Goal: Information Seeking & Learning: Learn about a topic

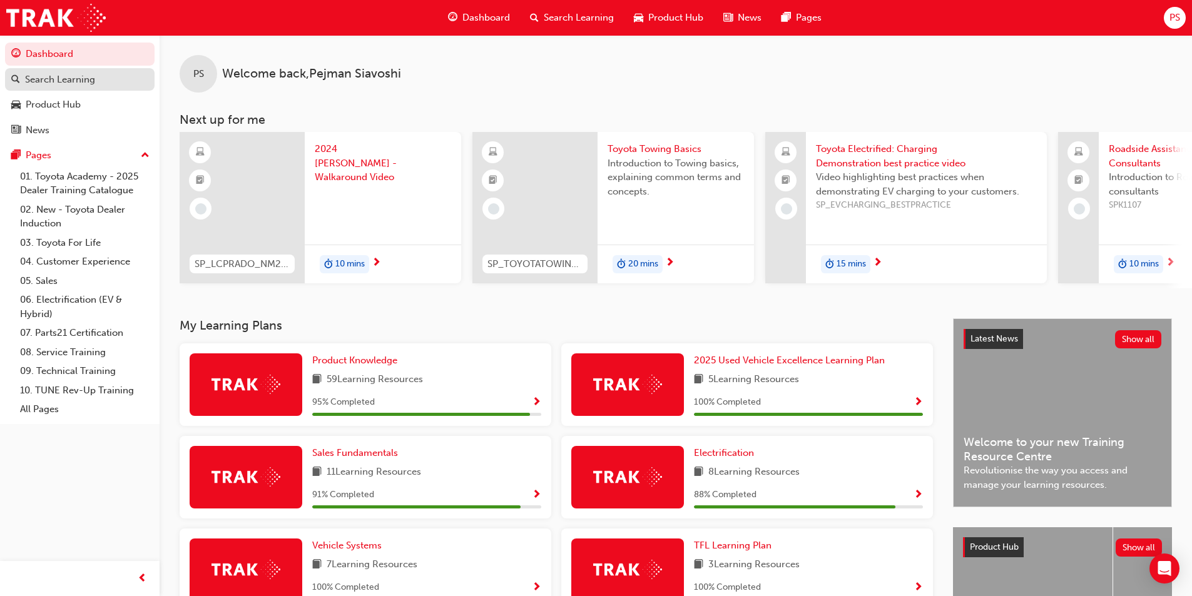
click at [89, 85] on div "Search Learning" at bounding box center [60, 80] width 70 height 14
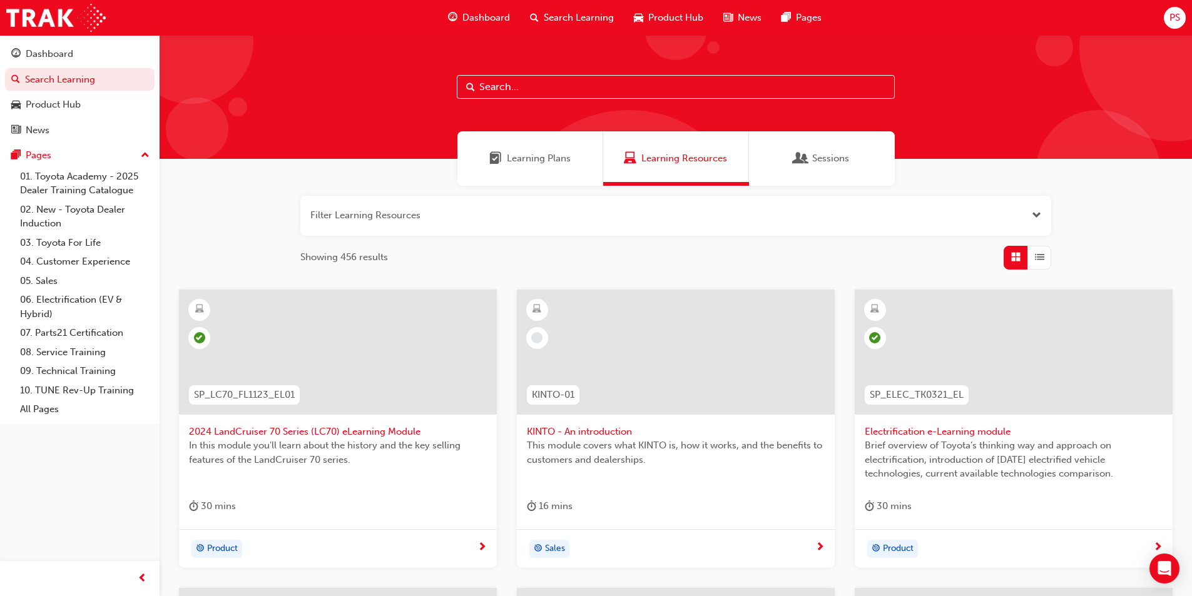
click at [532, 84] on input "text" at bounding box center [676, 87] width 438 height 24
click at [585, 19] on span "Search Learning" at bounding box center [579, 18] width 70 height 14
click at [567, 16] on span "Search Learning" at bounding box center [579, 18] width 70 height 14
click at [547, 93] on input "text" at bounding box center [676, 87] width 438 height 24
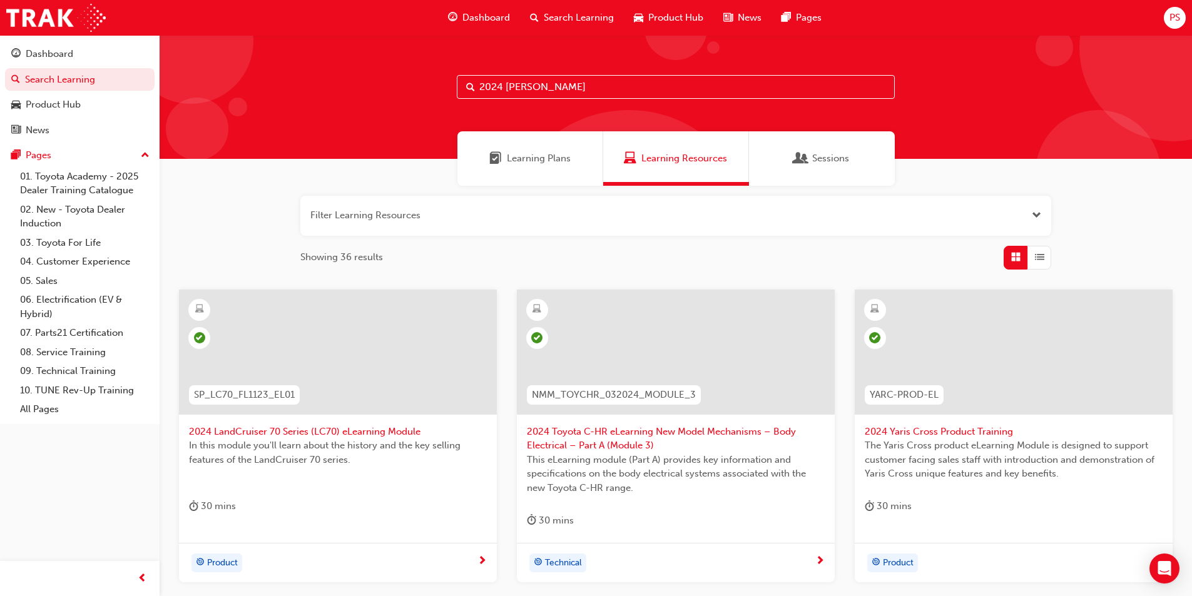
type input "2024 [PERSON_NAME]"
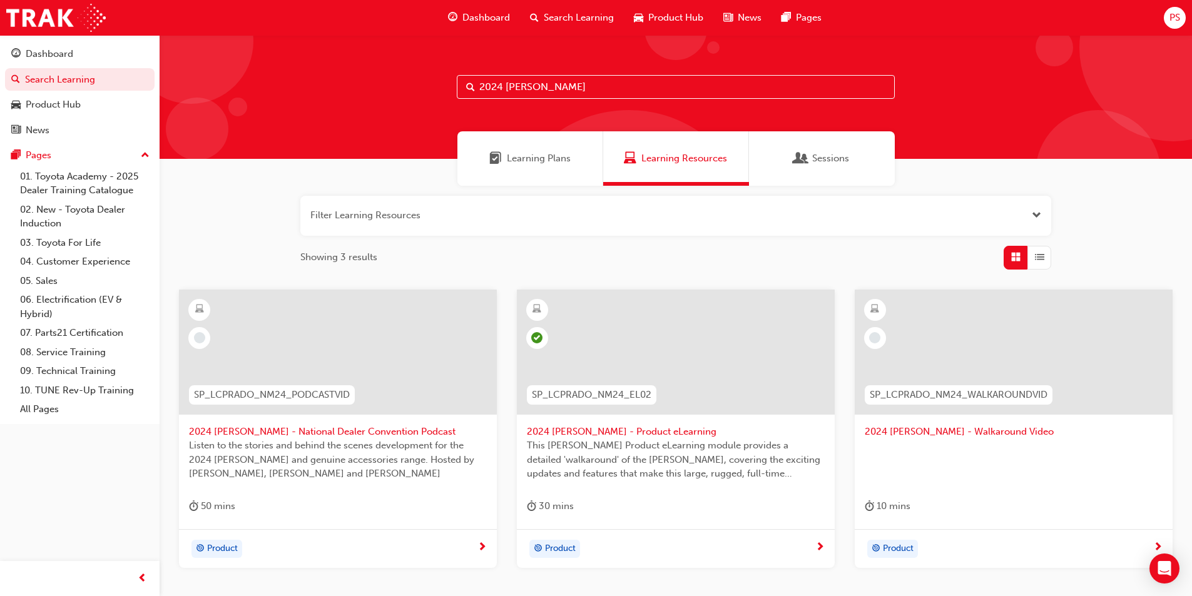
click at [339, 438] on span "2024 [PERSON_NAME] - National Dealer Convention Podcast" at bounding box center [338, 432] width 298 height 14
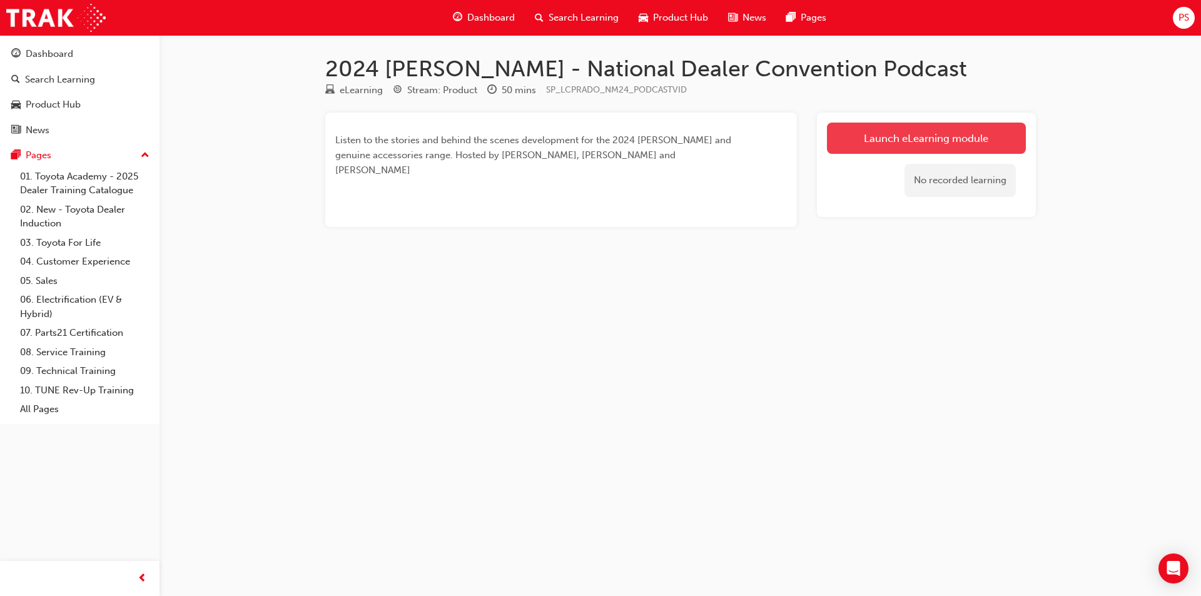
click at [888, 141] on link "Launch eLearning module" at bounding box center [926, 138] width 199 height 31
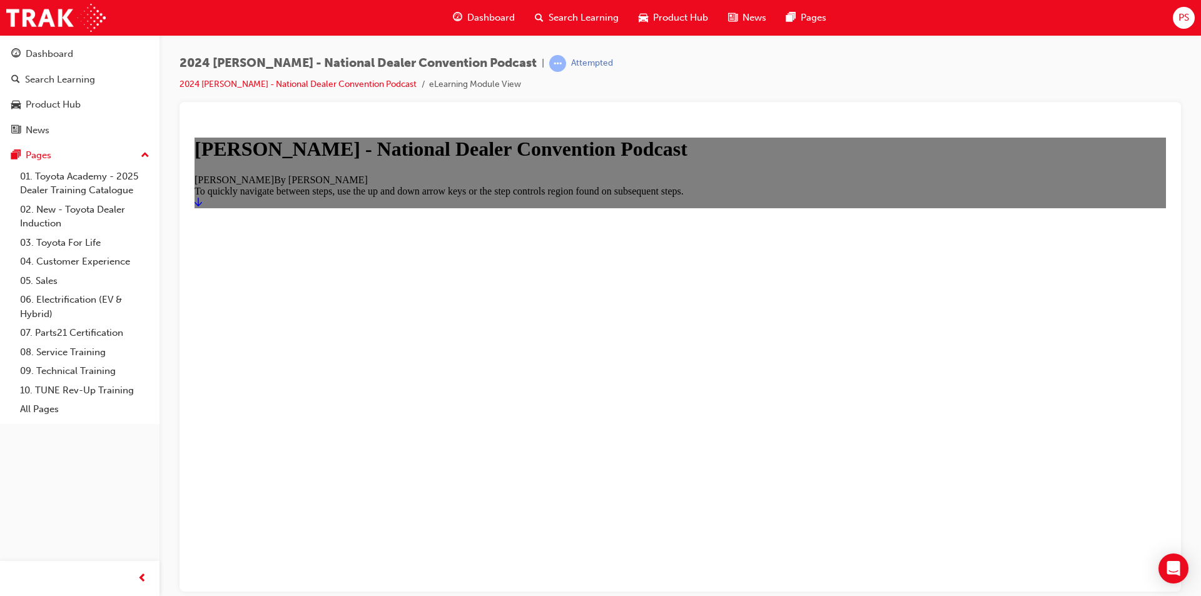
click at [202, 206] on icon "Start" at bounding box center [199, 201] width 8 height 9
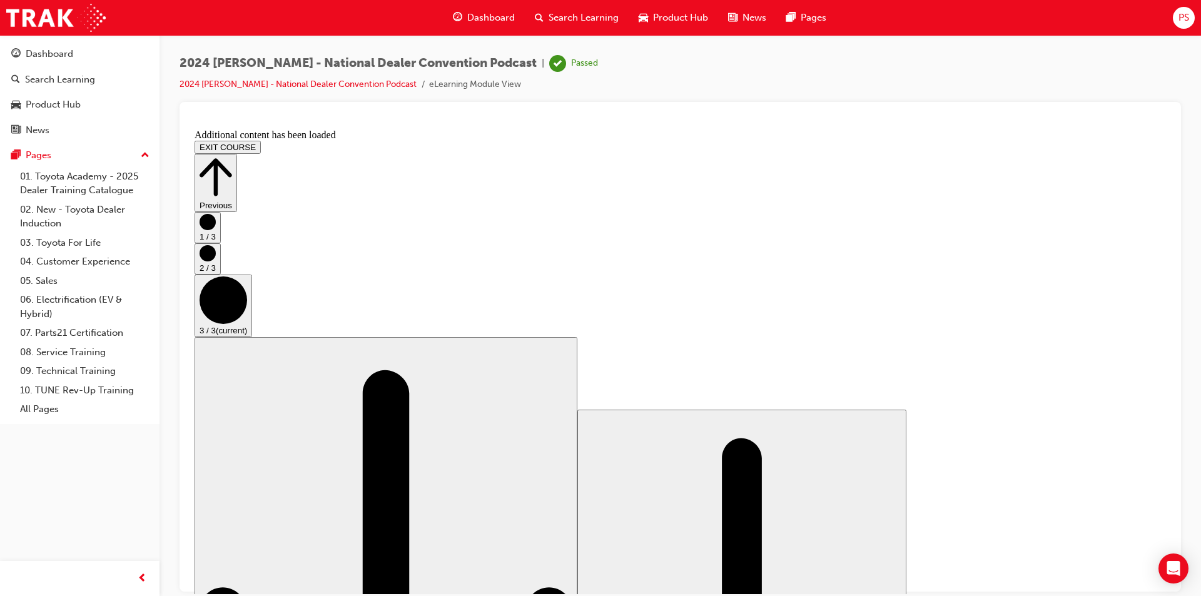
click at [232, 155] on icon "Step controls" at bounding box center [216, 176] width 33 height 43
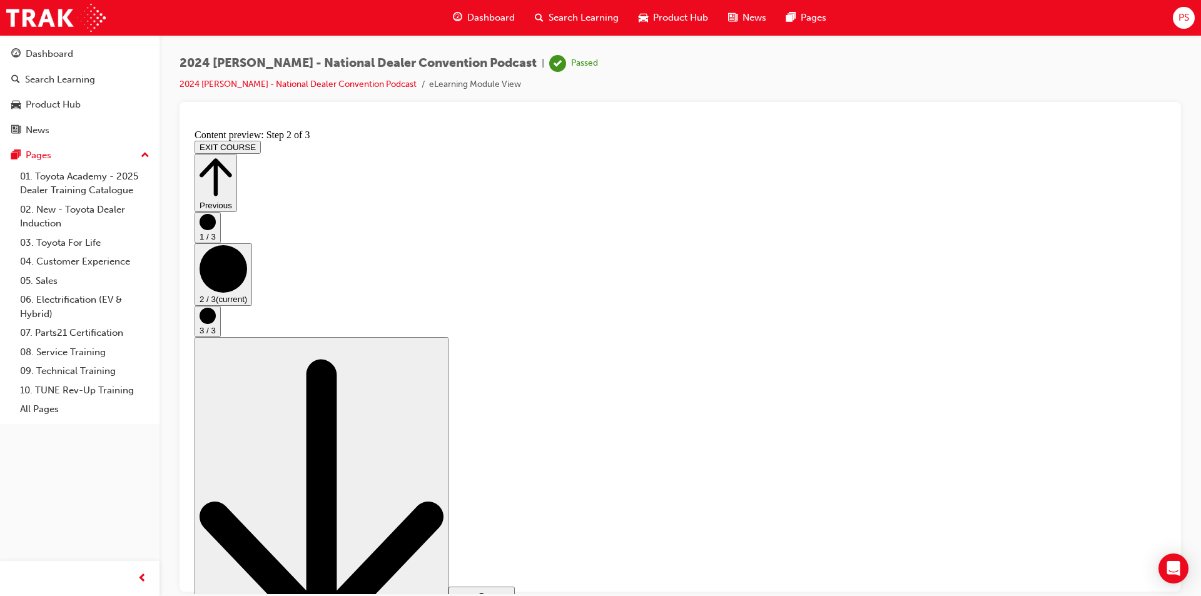
click at [232, 155] on icon "Step controls" at bounding box center [216, 176] width 33 height 43
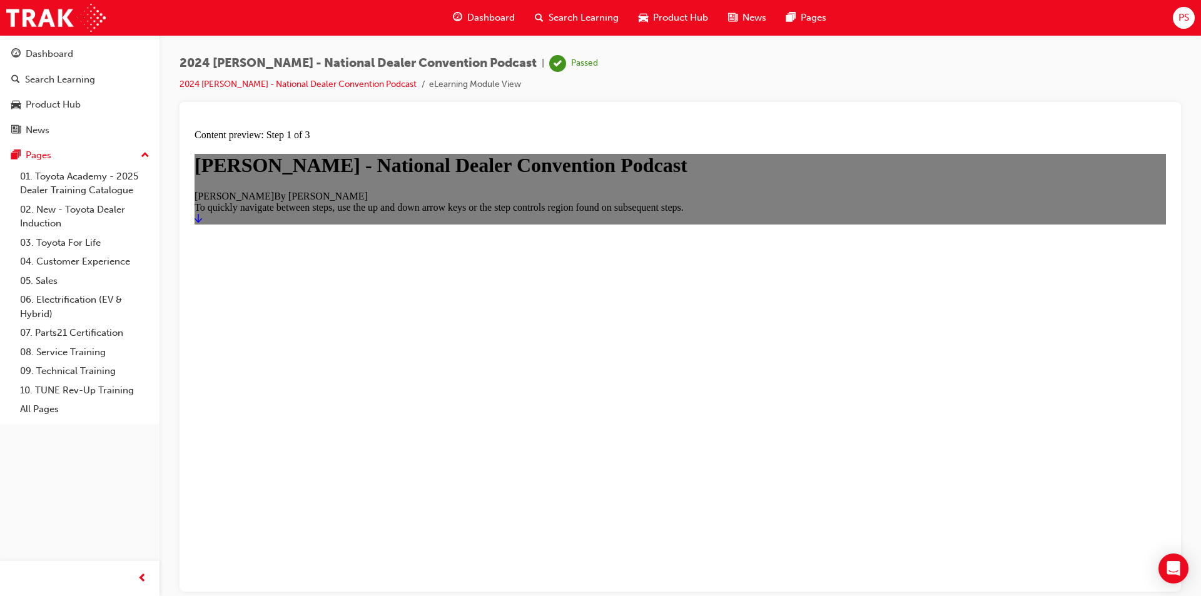
click at [569, 22] on span "Search Learning" at bounding box center [584, 18] width 70 height 14
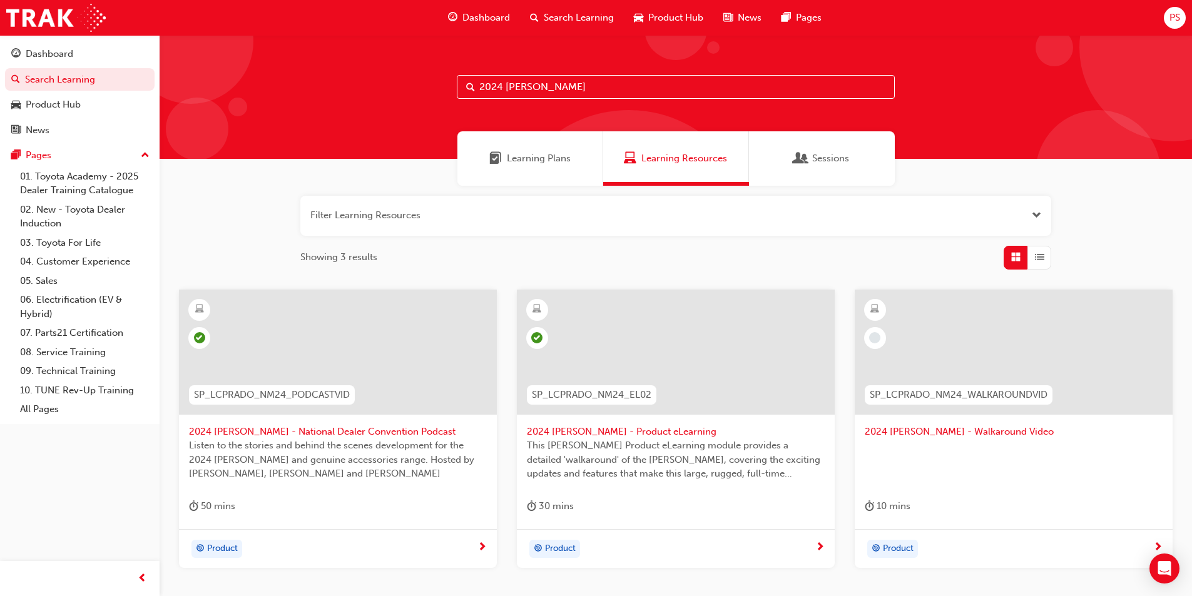
click at [612, 86] on input "2024 [PERSON_NAME]" at bounding box center [676, 87] width 438 height 24
click at [960, 420] on div at bounding box center [1013, 362] width 298 height 125
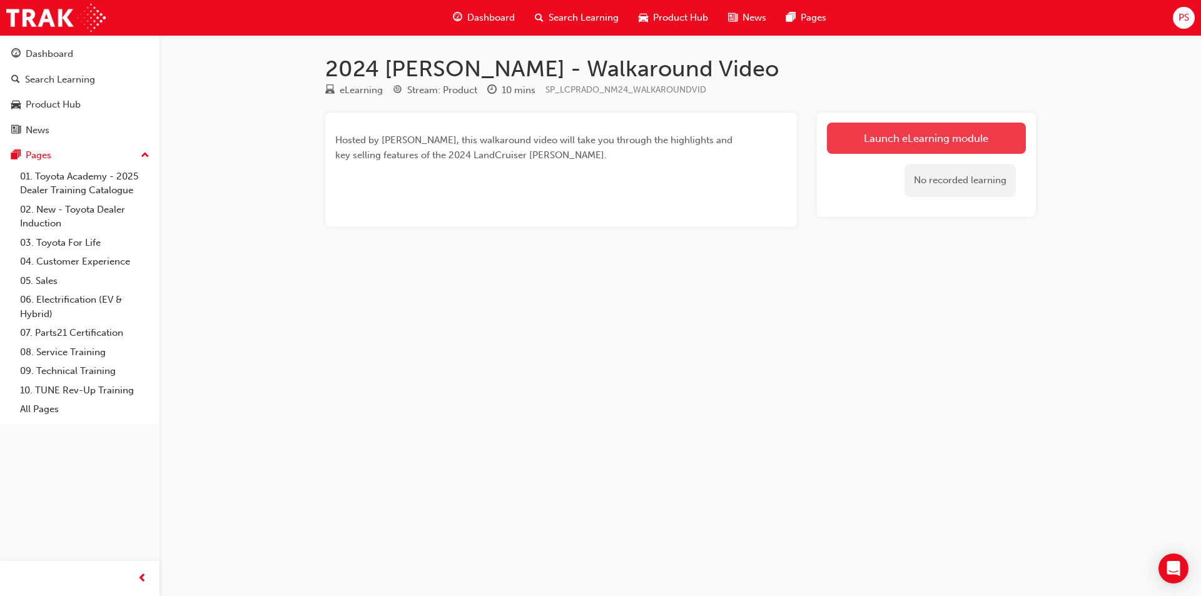
click at [936, 131] on link "Launch eLearning module" at bounding box center [926, 138] width 199 height 31
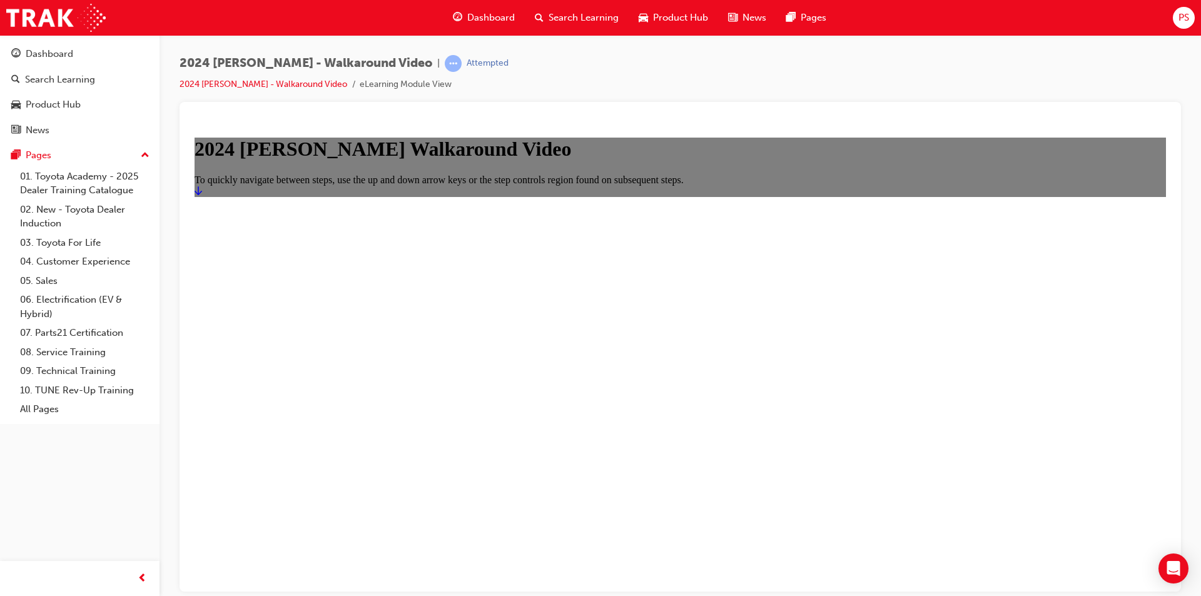
click at [202, 195] on icon "Start" at bounding box center [199, 190] width 8 height 9
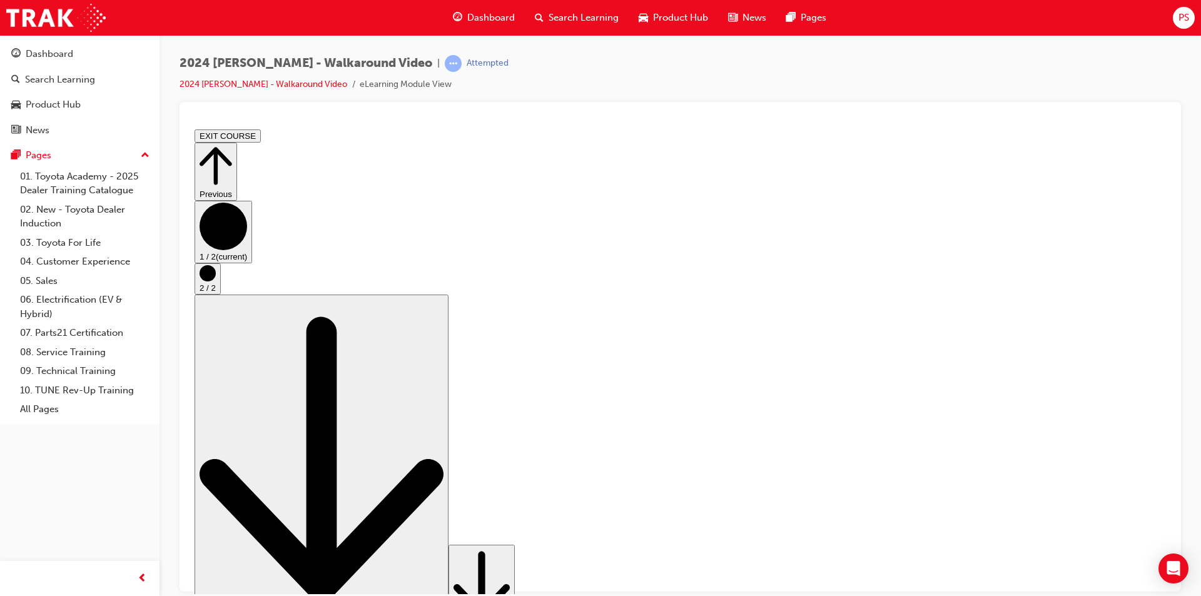
click at [510, 563] on icon "Step controls" at bounding box center [481, 584] width 56 height 76
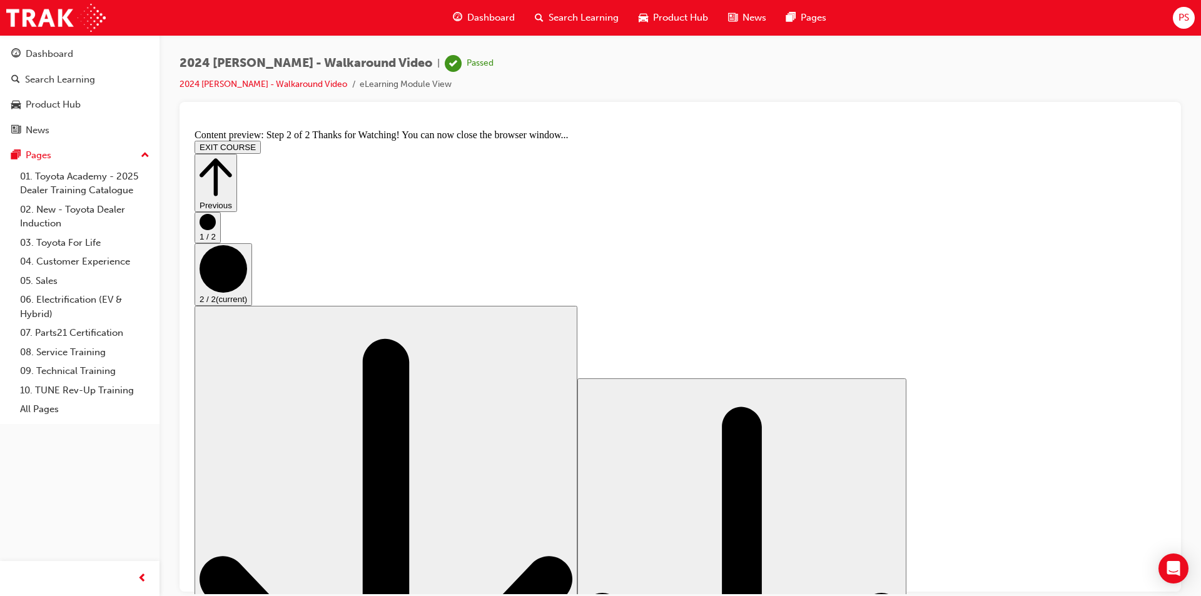
click at [232, 155] on icon "Step controls" at bounding box center [216, 176] width 33 height 43
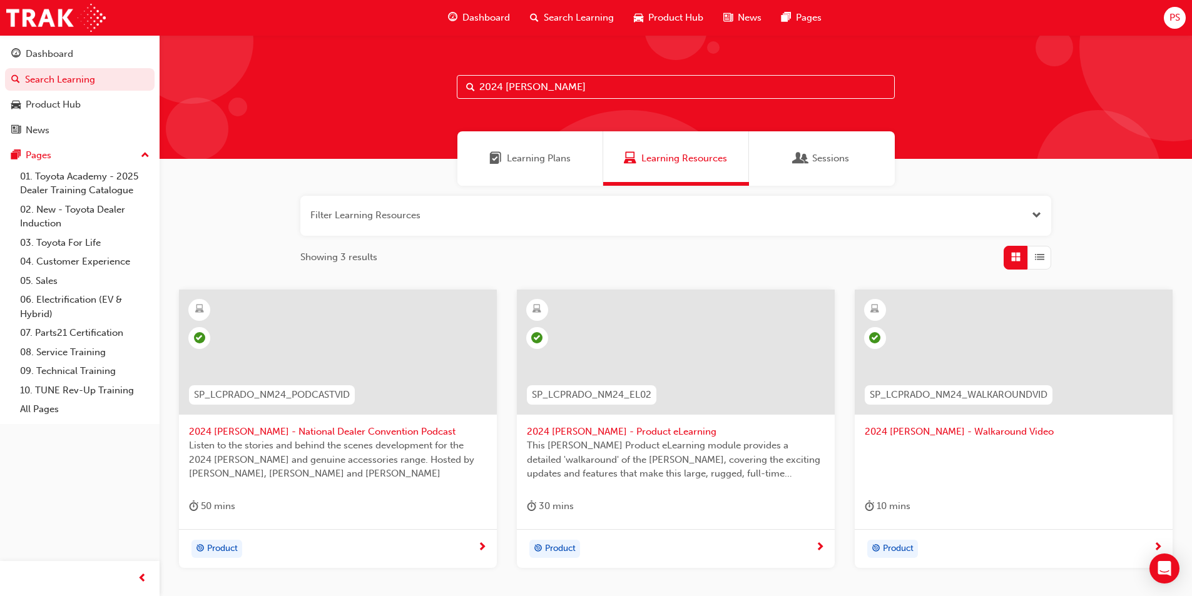
click at [557, 83] on input "2024 [PERSON_NAME]" at bounding box center [676, 87] width 438 height 24
drag, startPoint x: 560, startPoint y: 84, endPoint x: 430, endPoint y: 77, distance: 130.3
click at [485, 77] on input "2024 [PERSON_NAME]" at bounding box center [676, 87] width 438 height 24
type input "2"
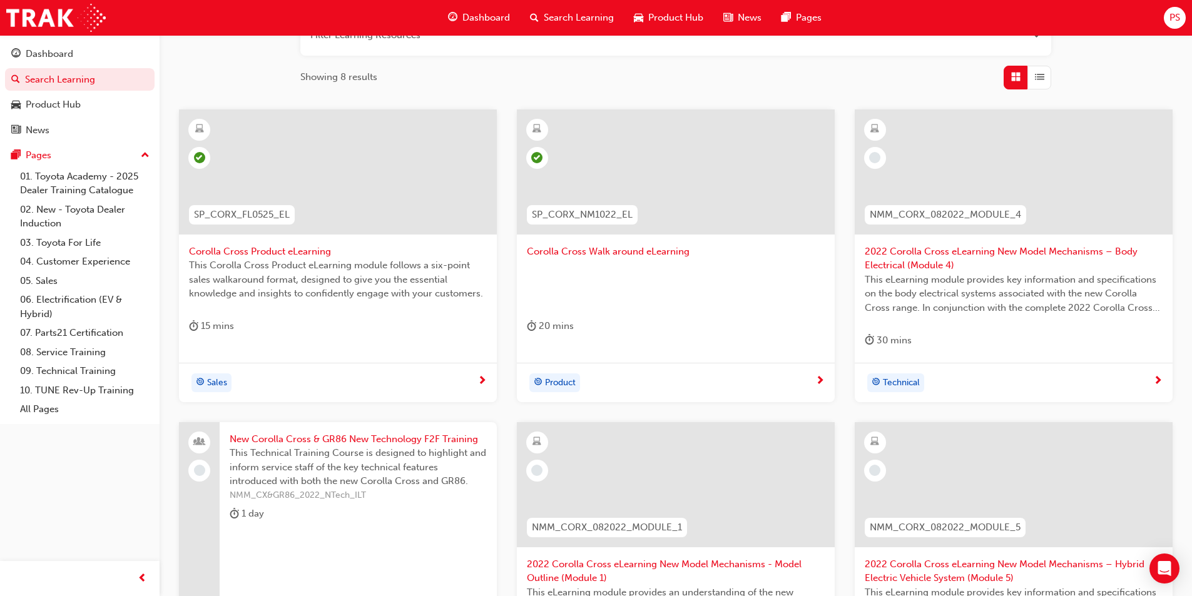
scroll to position [250, 0]
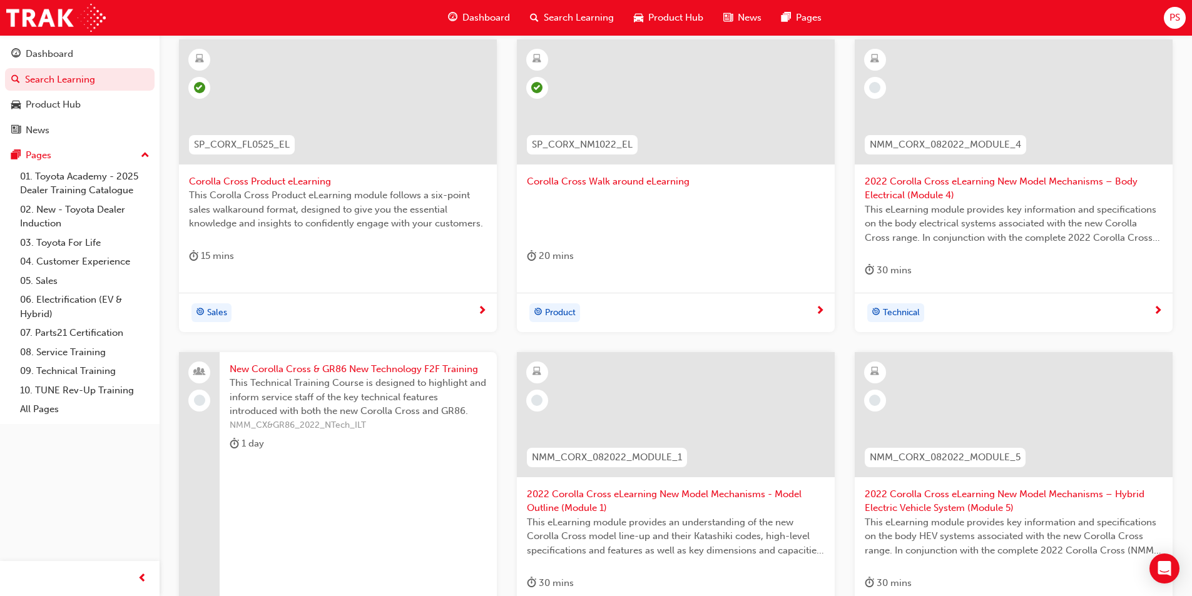
type input "corolla cross"
click at [302, 187] on span "Corolla Cross Product eLearning" at bounding box center [338, 182] width 298 height 14
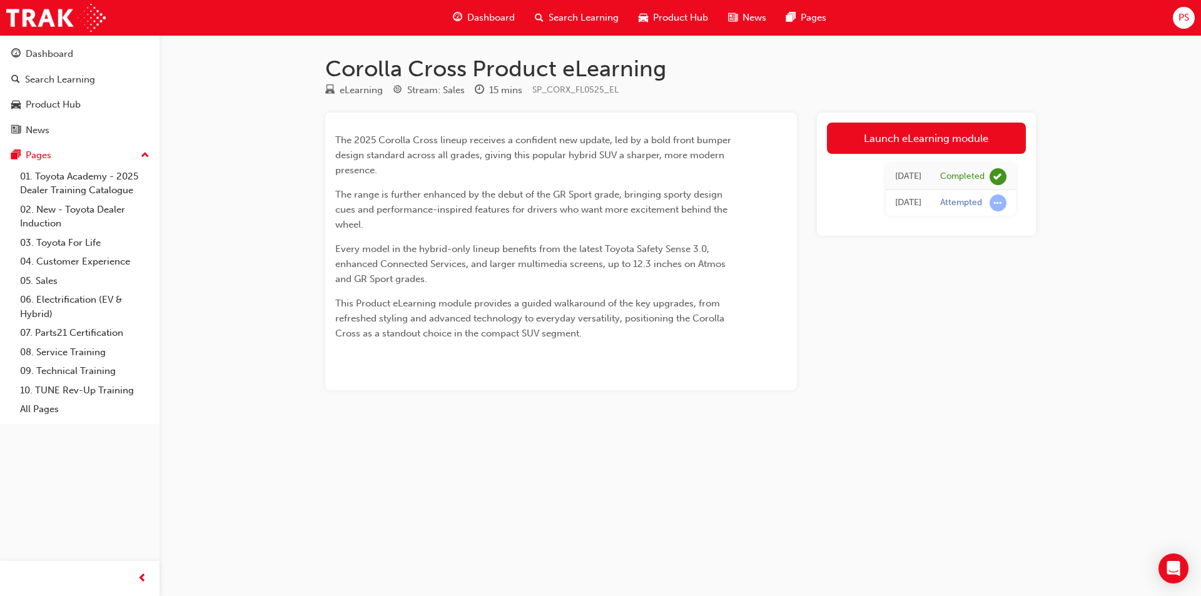
click at [552, 13] on span "Search Learning" at bounding box center [584, 18] width 70 height 14
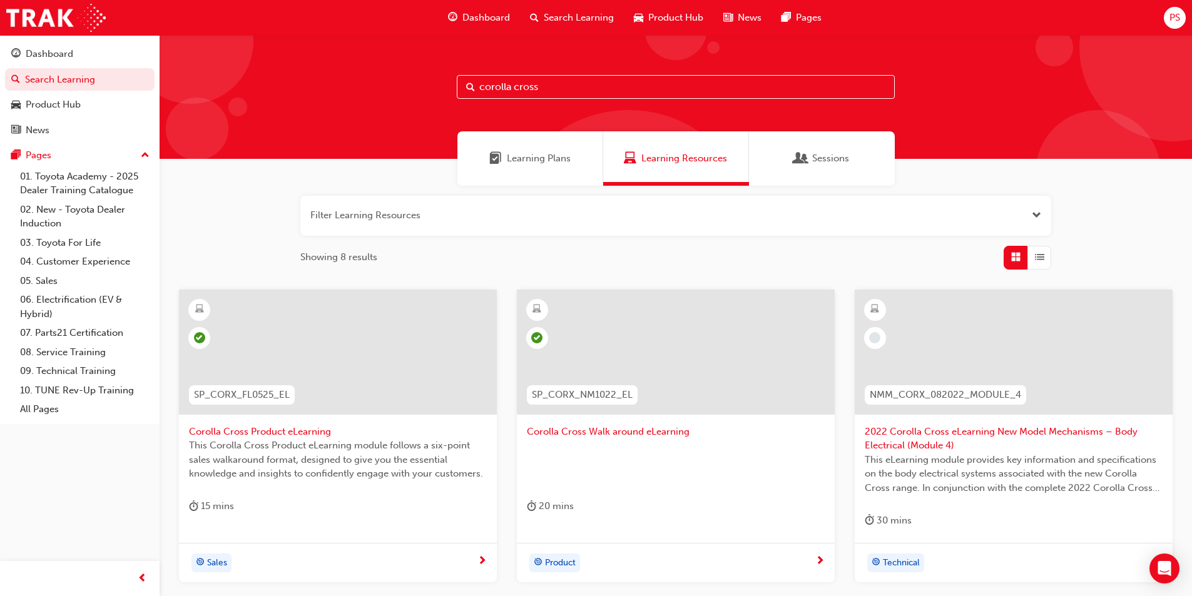
drag, startPoint x: 546, startPoint y: 86, endPoint x: 321, endPoint y: 78, distance: 225.3
click at [333, 84] on div "corolla cross" at bounding box center [675, 97] width 1032 height 124
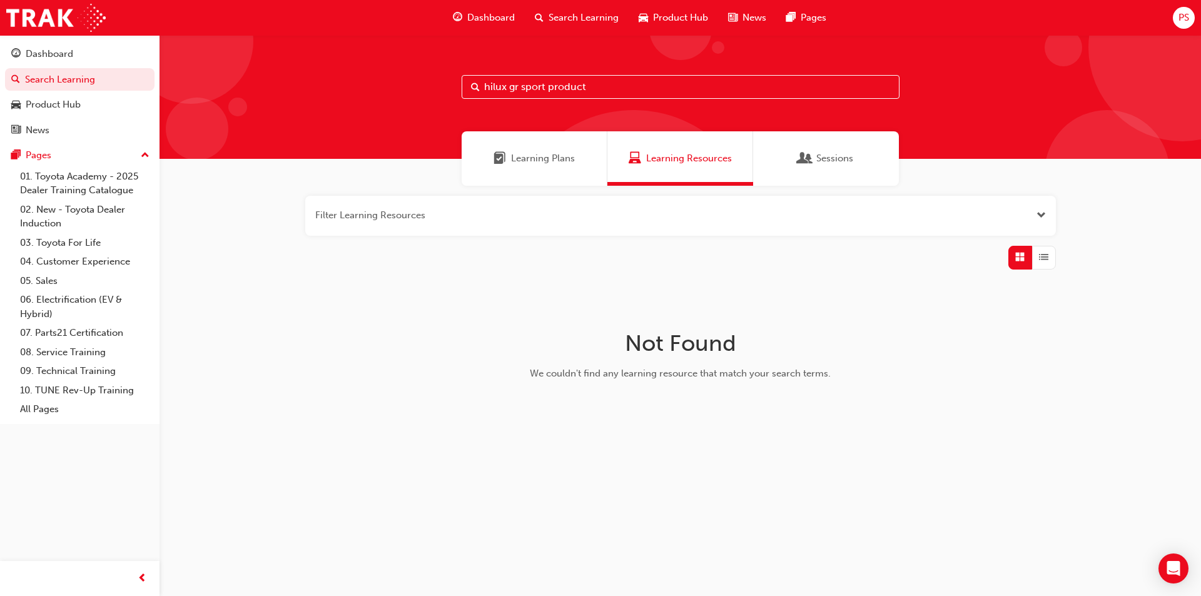
type input "hilux gr sport product"
click at [608, 84] on input "hilux gr sport product" at bounding box center [681, 87] width 438 height 24
